Goal: Information Seeking & Learning: Learn about a topic

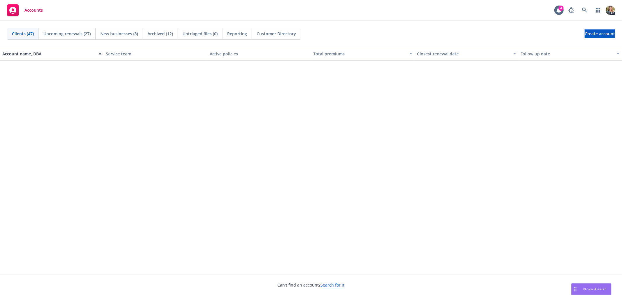
scroll to position [583, 0]
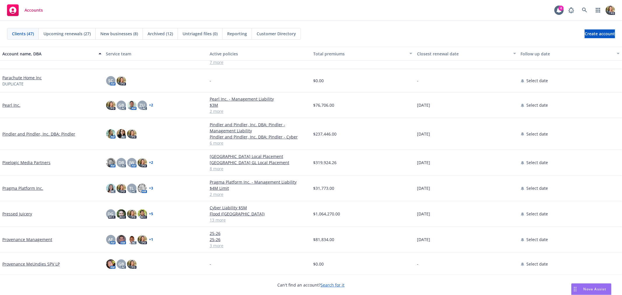
click at [585, 288] on span "Nova Assist" at bounding box center [595, 289] width 23 height 5
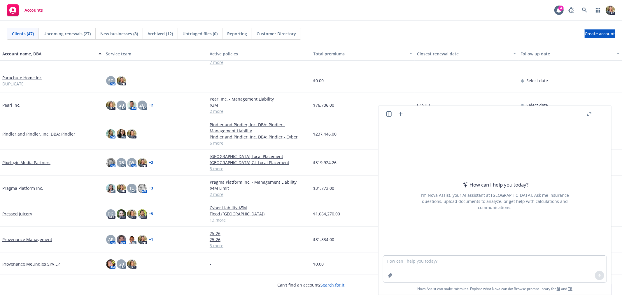
click at [391, 117] on button at bounding box center [389, 114] width 7 height 7
click at [387, 114] on icon "button" at bounding box center [388, 113] width 5 height 5
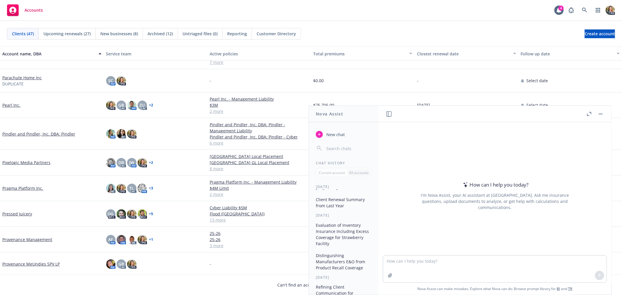
scroll to position [65, 0]
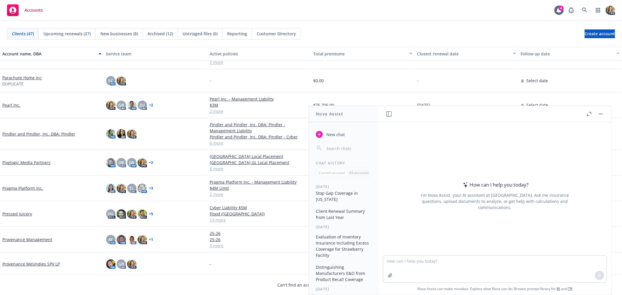
click at [344, 248] on button "Evaluation of Inventory Insurance Including Excess Coverage for Strawberry Faci…" at bounding box center [343, 246] width 60 height 28
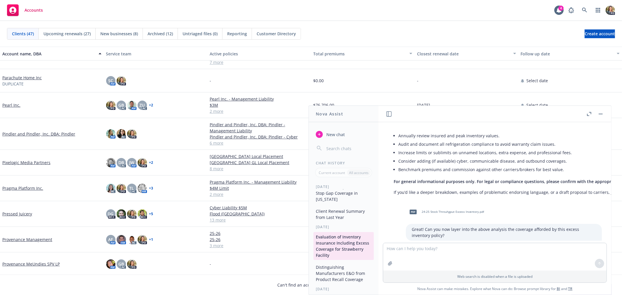
scroll to position [0, 0]
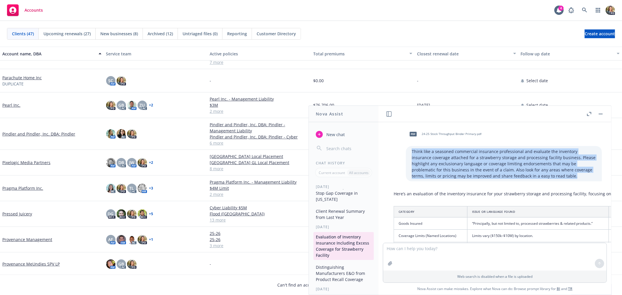
drag, startPoint x: 529, startPoint y: 176, endPoint x: 401, endPoint y: 152, distance: 130.6
click at [406, 152] on div "Think like a seasoned commercial insurance professional and evaluate the invent…" at bounding box center [504, 163] width 196 height 35
copy p "Think like a seasoned commercial insurance professional and evaluate the invent…"
